Goal: Communication & Community: Answer question/provide support

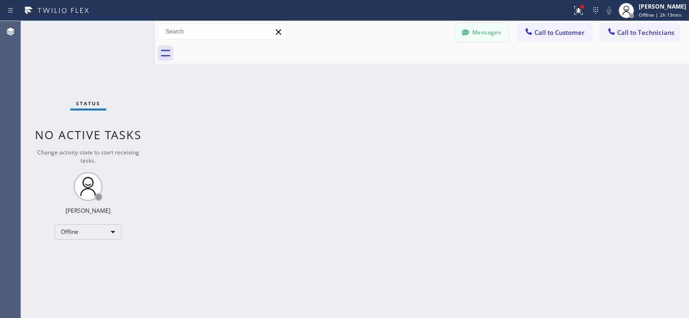
click at [472, 31] on button "Messages" at bounding box center [481, 32] width 53 height 18
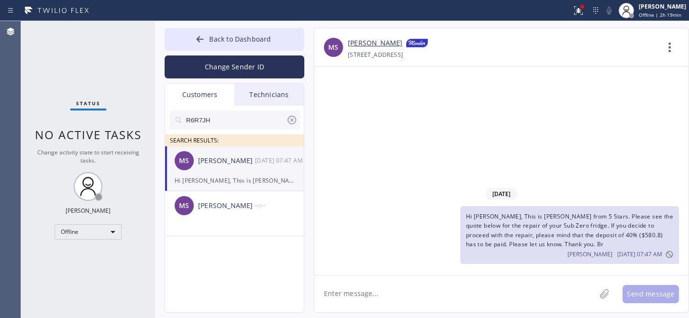
click at [293, 120] on icon at bounding box center [291, 119] width 11 height 11
click at [249, 120] on input "text" at bounding box center [242, 120] width 115 height 19
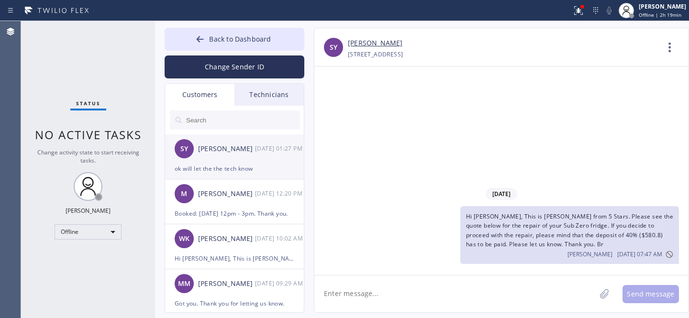
click at [213, 167] on div "ok will let the the tech know" at bounding box center [235, 168] width 120 height 11
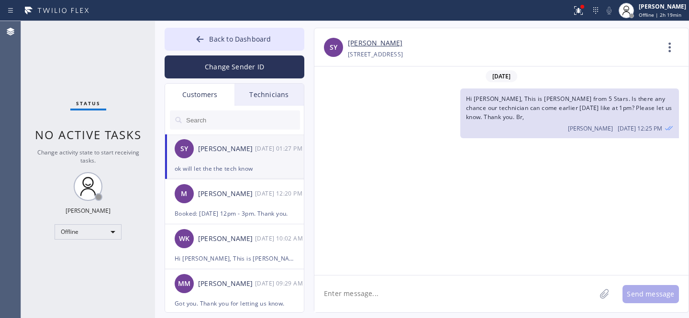
scroll to position [226, 0]
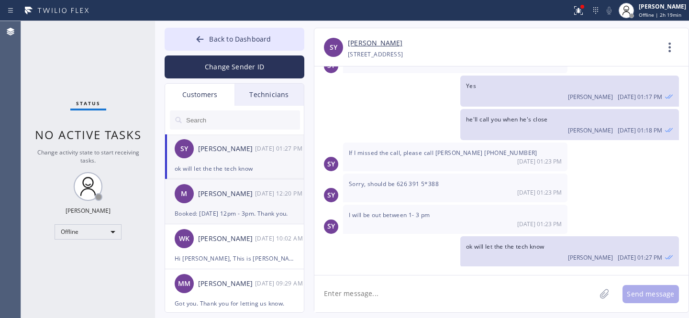
click at [228, 213] on div "Booked: [DATE] 12pm - 3pm. Thank you." at bounding box center [235, 213] width 120 height 11
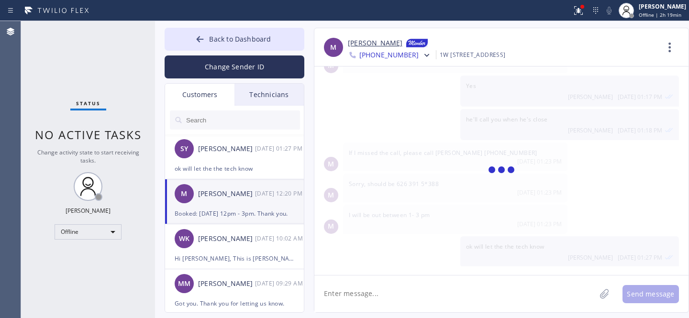
click at [221, 242] on div "[PERSON_NAME]" at bounding box center [226, 238] width 57 height 11
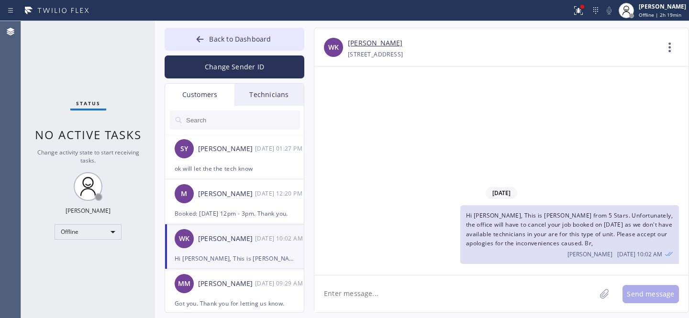
scroll to position [0, 0]
click at [227, 121] on input "text" at bounding box center [242, 120] width 115 height 19
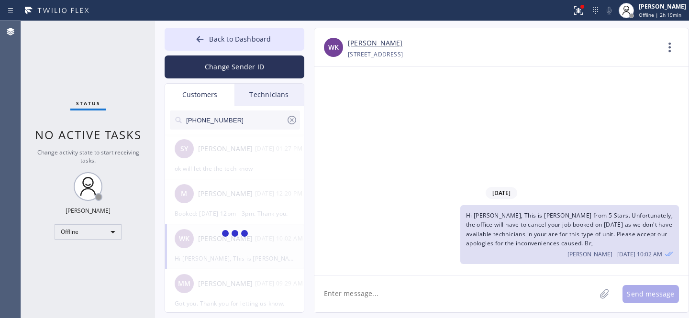
click at [514, 213] on span "Hi [PERSON_NAME], This is [PERSON_NAME] from 5 Stars. Unfortunately, the office…" at bounding box center [569, 229] width 207 height 36
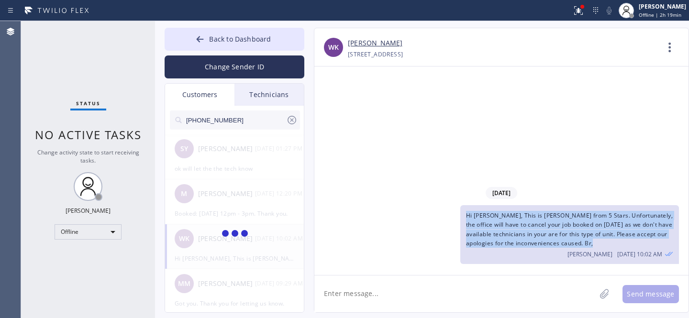
click at [514, 213] on span "Hi [PERSON_NAME], This is [PERSON_NAME] from 5 Stars. Unfortunately, the office…" at bounding box center [569, 229] width 207 height 36
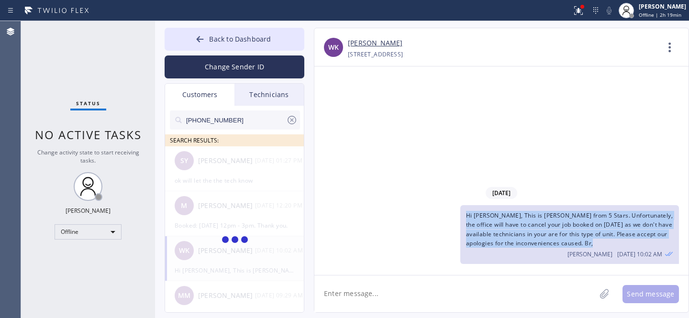
copy span "Hi [PERSON_NAME], This is [PERSON_NAME] from 5 Stars. Unfortunately, the office…"
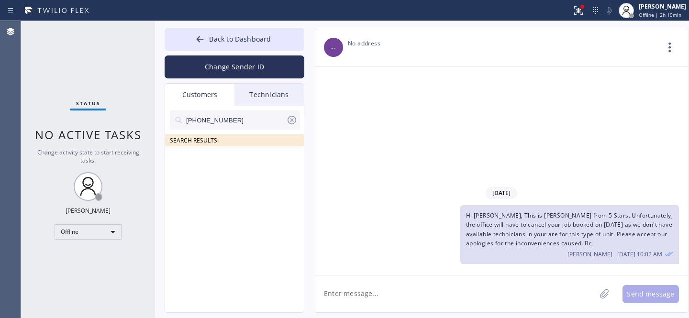
click at [189, 122] on input "[PHONE_NUMBER]" at bounding box center [235, 120] width 101 height 19
type input "[PHONE_NUMBER]"
click at [239, 166] on div "[PERSON_NAME]" at bounding box center [226, 160] width 57 height 11
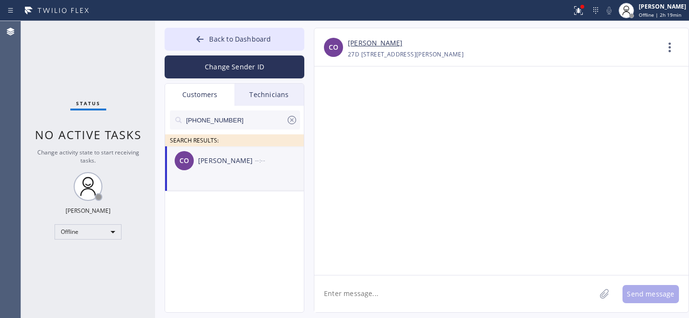
click at [381, 287] on textarea at bounding box center [454, 294] width 281 height 37
paste textarea "Hi [PERSON_NAME], This is [PERSON_NAME] from 5 Stars. Unfortunately, the office…"
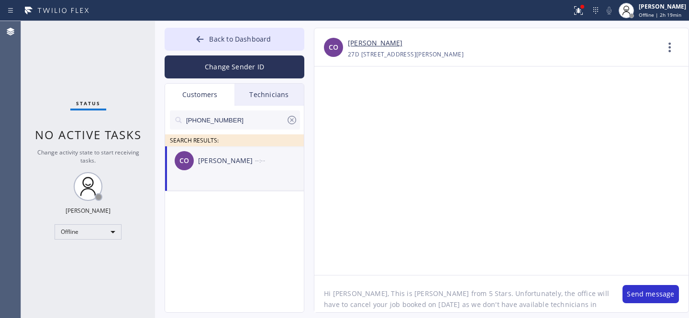
click at [344, 291] on textarea "Hi [PERSON_NAME], This is [PERSON_NAME] from 5 Stars. Unfortunately, the office…" at bounding box center [463, 294] width 299 height 37
drag, startPoint x: 373, startPoint y: 304, endPoint x: 407, endPoint y: 304, distance: 33.5
click at [407, 304] on textarea "Hi there, This is [PERSON_NAME] from 5 Stars. Unfortunately, the office will ha…" at bounding box center [463, 294] width 299 height 37
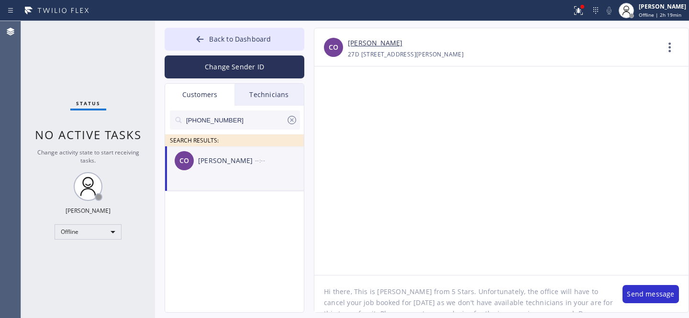
drag, startPoint x: 536, startPoint y: 303, endPoint x: 564, endPoint y: 304, distance: 27.8
click at [564, 304] on textarea "Hi there, This is [PERSON_NAME] from 5 Stars. Unfortunately, the office will ha…" at bounding box center [463, 294] width 299 height 37
type textarea "Hi there, This is [PERSON_NAME] from 5 Stars. Unfortunately, the office will ha…"
click at [636, 294] on button "Send message" at bounding box center [650, 294] width 56 height 18
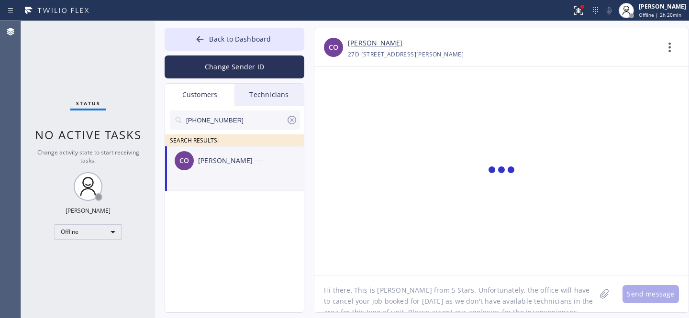
scroll to position [0, 0]
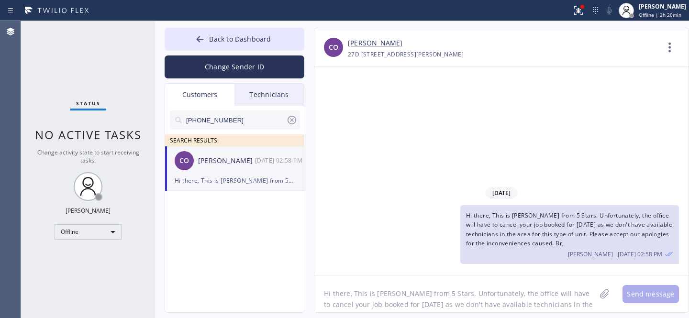
drag, startPoint x: 294, startPoint y: 122, endPoint x: 263, endPoint y: 88, distance: 46.0
click at [294, 121] on icon at bounding box center [291, 119] width 11 height 11
click at [229, 43] on span "Back to Dashboard" at bounding box center [240, 38] width 62 height 9
